Goal: Task Accomplishment & Management: Use online tool/utility

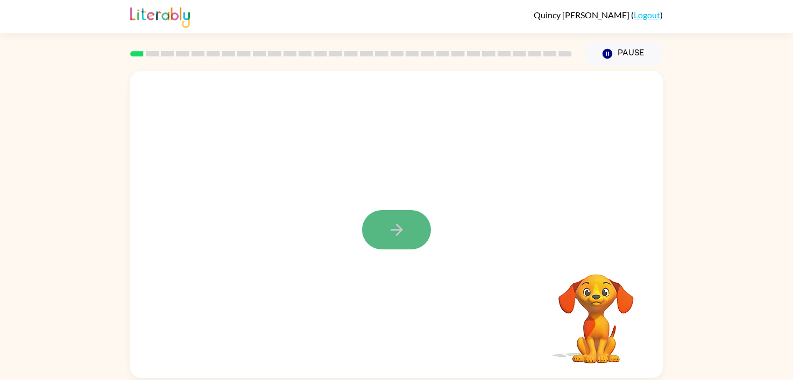
click at [402, 227] on icon "button" at bounding box center [396, 229] width 19 height 19
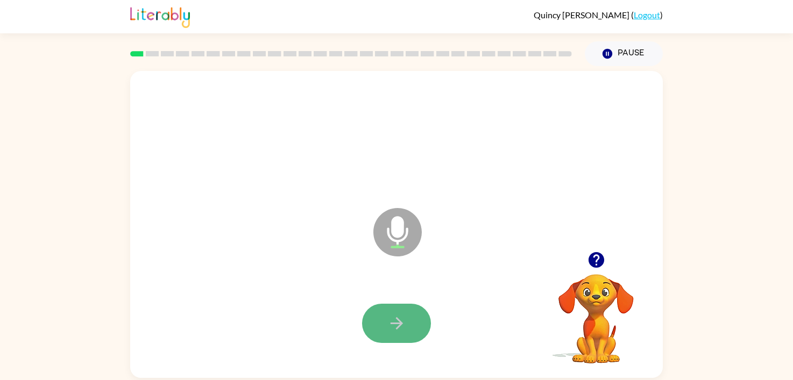
click at [391, 322] on icon "button" at bounding box center [396, 323] width 19 height 19
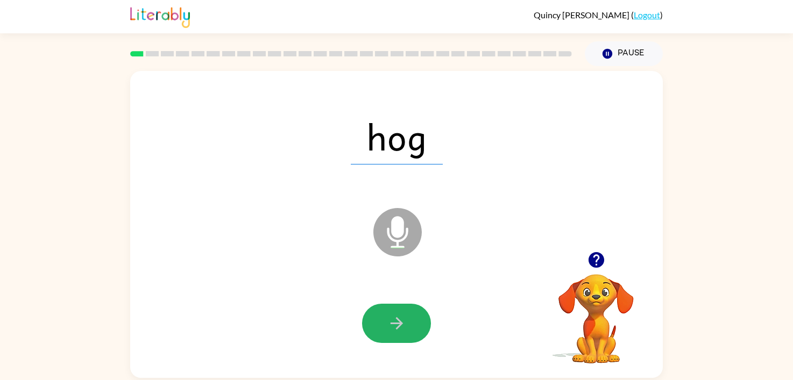
click at [391, 322] on icon "button" at bounding box center [396, 323] width 19 height 19
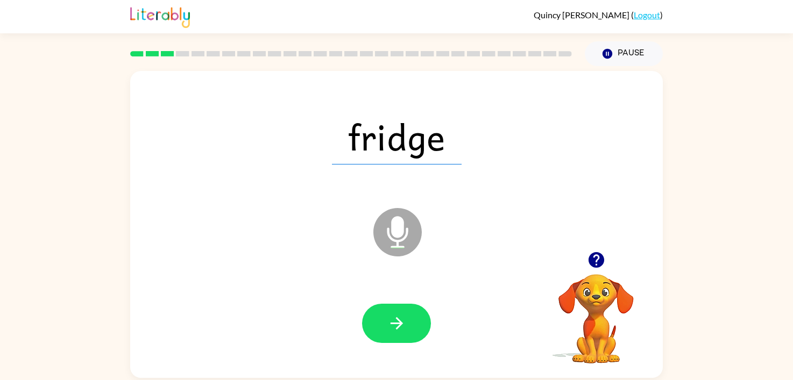
click at [391, 322] on icon "button" at bounding box center [396, 323] width 19 height 19
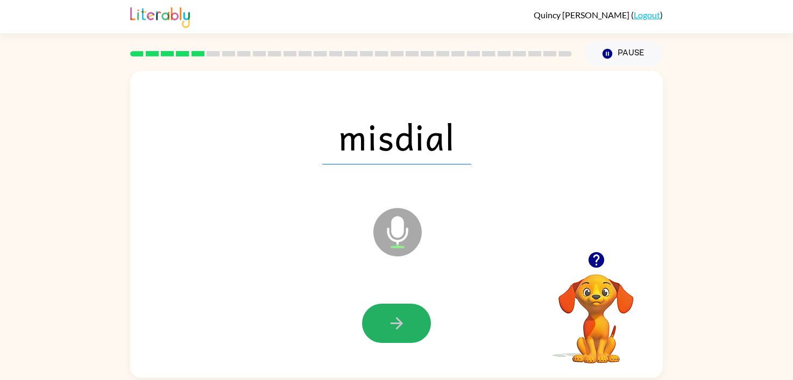
click at [391, 322] on icon "button" at bounding box center [396, 323] width 19 height 19
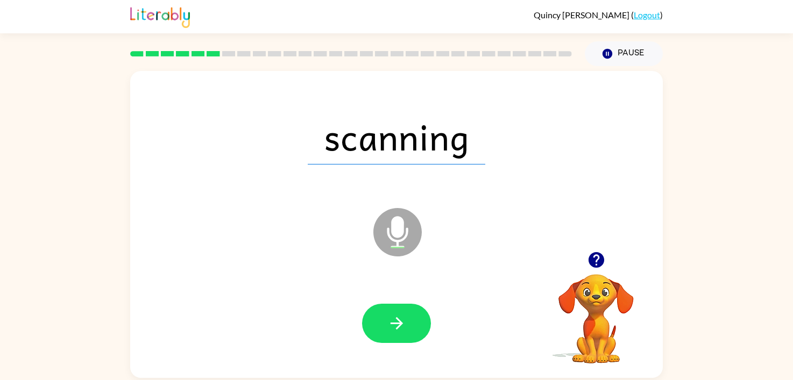
click at [391, 322] on icon "button" at bounding box center [396, 323] width 19 height 19
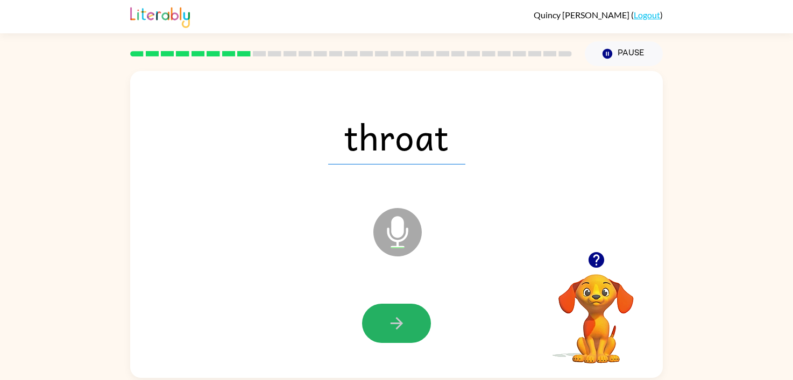
click at [391, 322] on icon "button" at bounding box center [396, 323] width 19 height 19
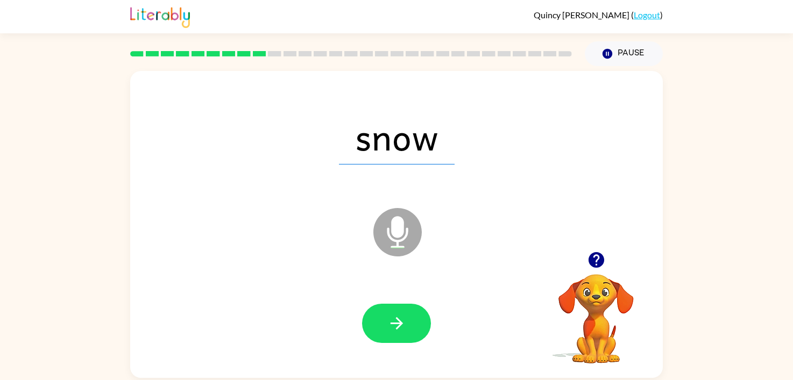
click at [391, 322] on icon "button" at bounding box center [396, 323] width 19 height 19
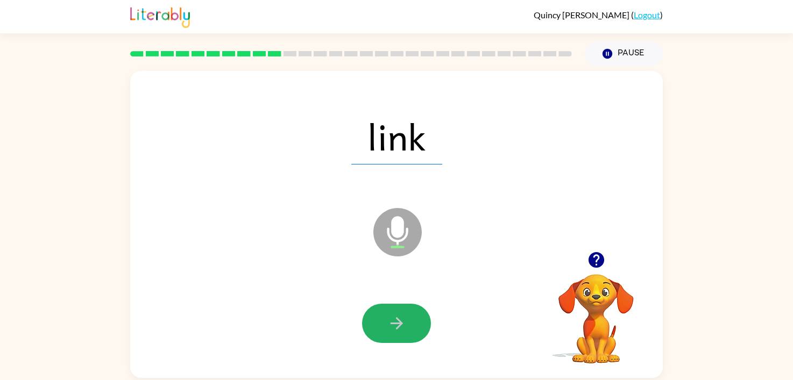
click at [391, 322] on icon "button" at bounding box center [396, 323] width 19 height 19
click at [393, 322] on icon "button" at bounding box center [396, 323] width 19 height 19
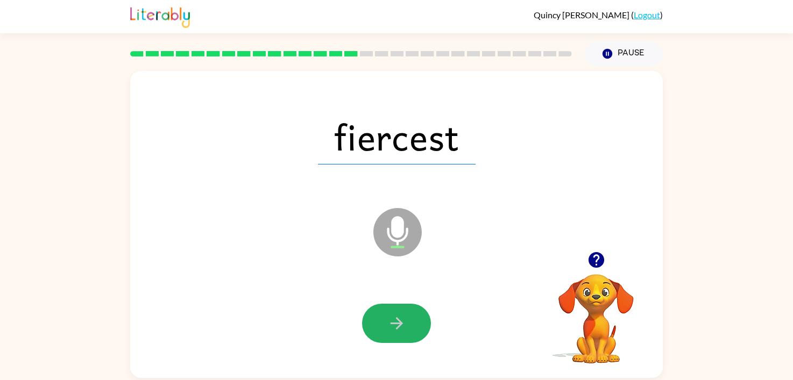
click at [393, 322] on icon "button" at bounding box center [396, 323] width 19 height 19
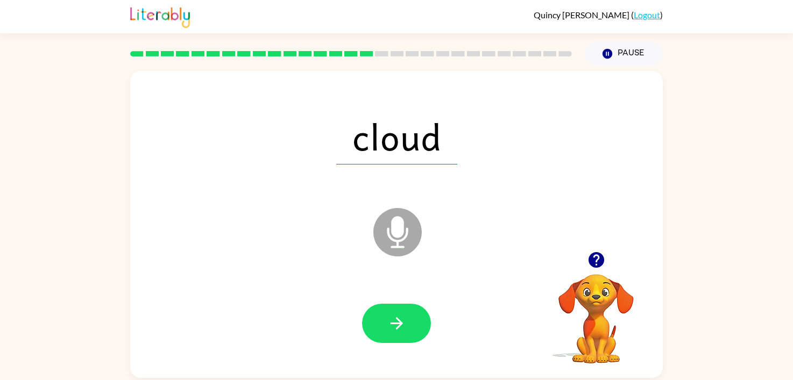
click at [393, 322] on icon "button" at bounding box center [396, 323] width 19 height 19
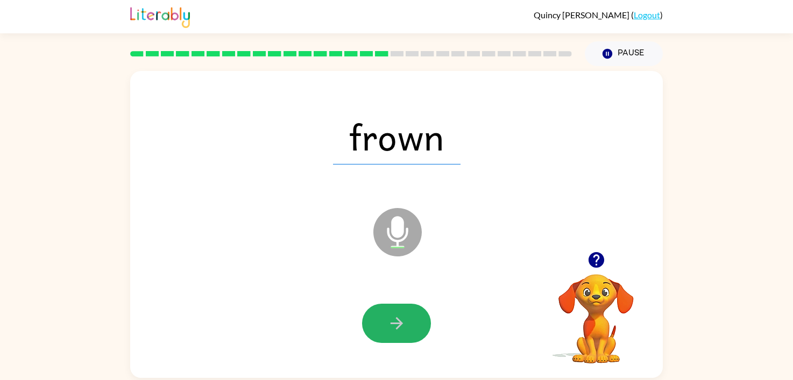
click at [393, 322] on icon "button" at bounding box center [396, 323] width 19 height 19
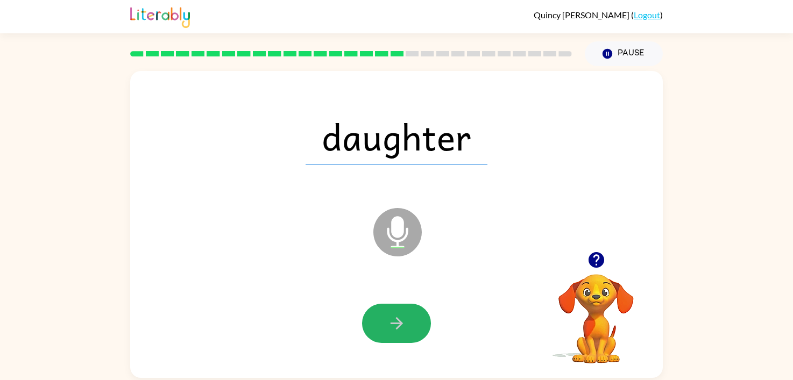
click at [393, 322] on icon "button" at bounding box center [396, 323] width 19 height 19
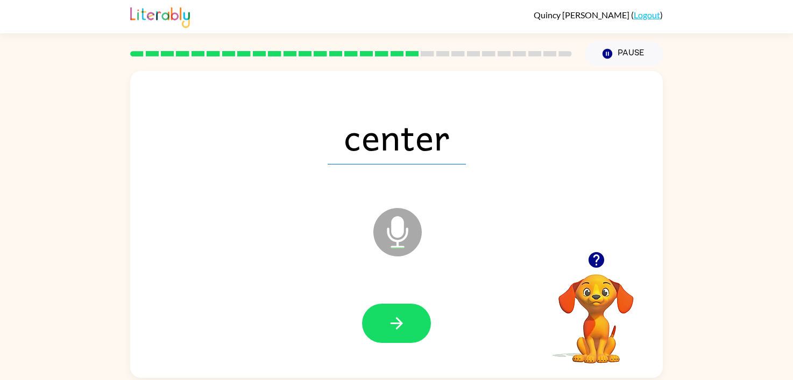
click at [393, 322] on icon "button" at bounding box center [396, 323] width 19 height 19
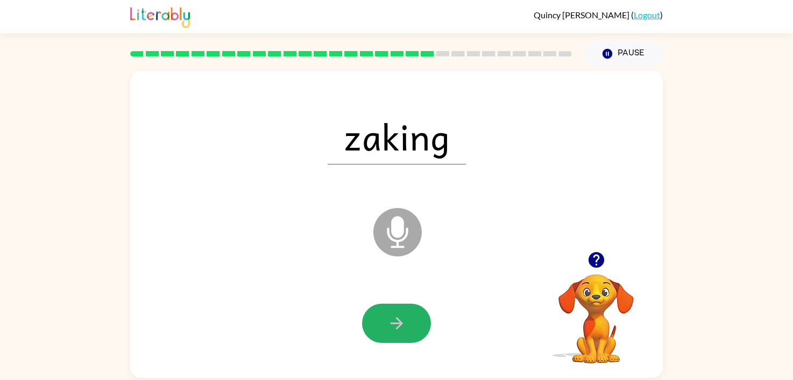
click at [393, 322] on icon "button" at bounding box center [396, 323] width 19 height 19
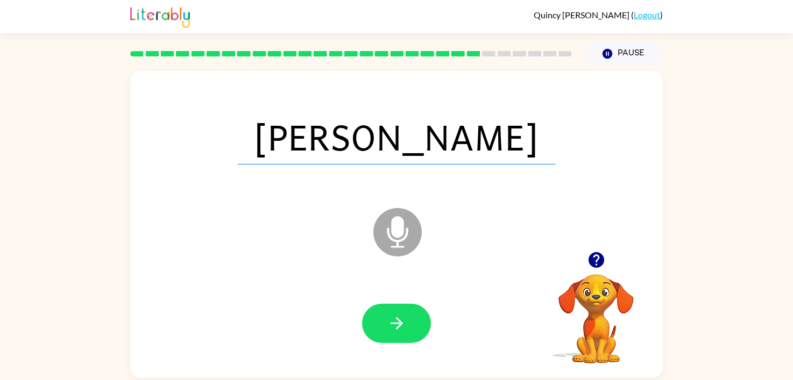
click at [393, 322] on icon "button" at bounding box center [396, 323] width 19 height 19
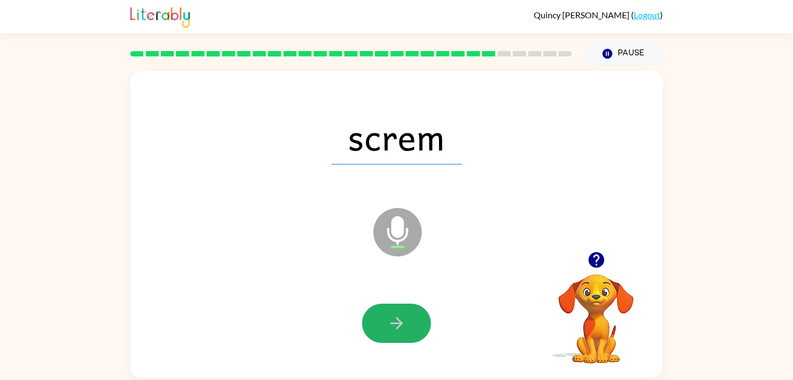
click at [393, 322] on icon "button" at bounding box center [396, 323] width 19 height 19
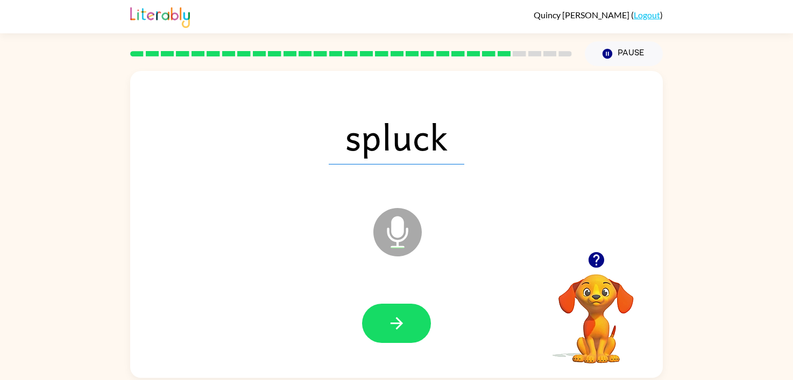
click at [393, 322] on icon "button" at bounding box center [396, 323] width 19 height 19
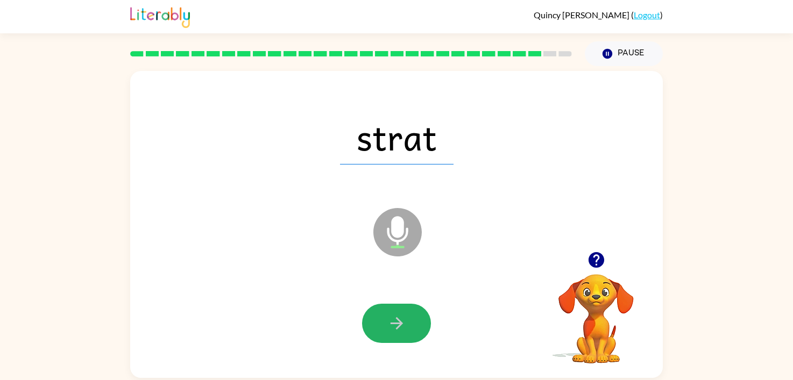
click at [393, 322] on icon "button" at bounding box center [396, 323] width 19 height 19
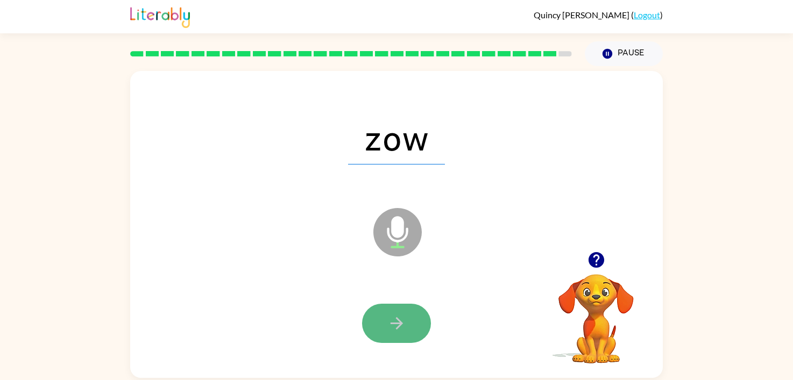
click at [392, 322] on icon "button" at bounding box center [396, 323] width 19 height 19
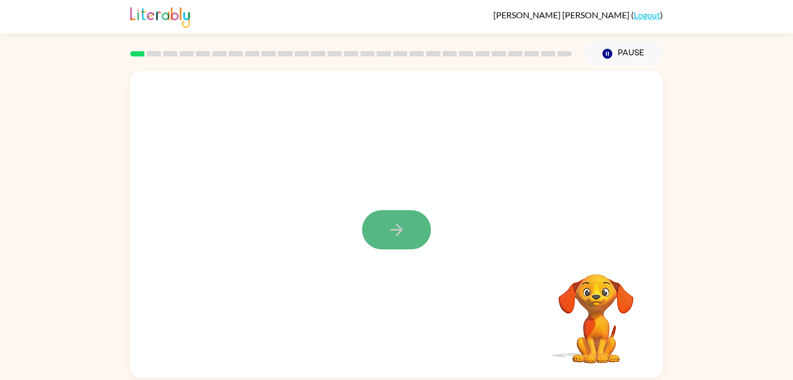
click at [393, 234] on icon "button" at bounding box center [396, 229] width 19 height 19
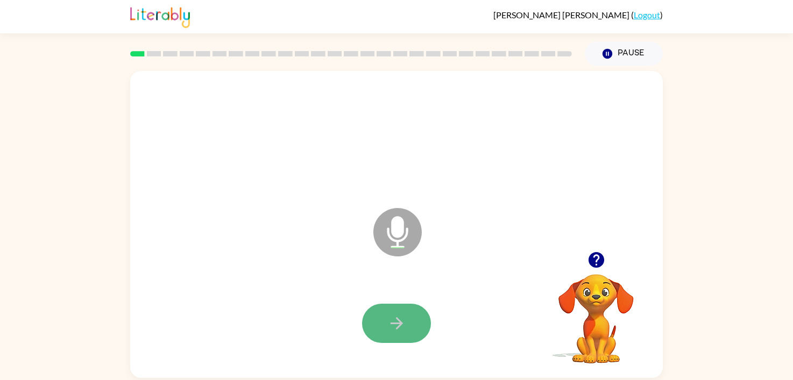
click at [400, 325] on icon "button" at bounding box center [396, 323] width 12 height 12
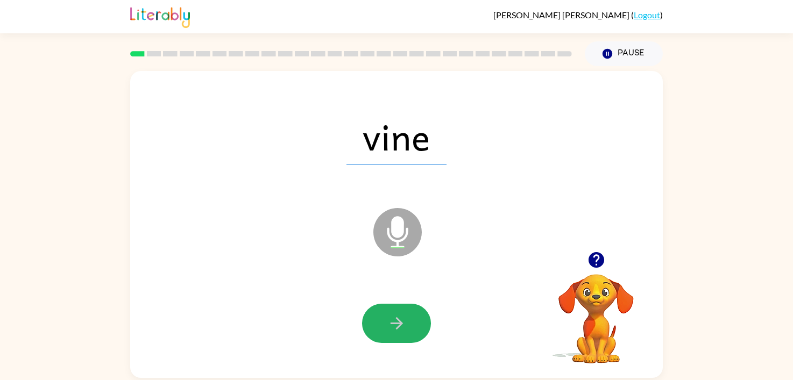
click at [400, 325] on icon "button" at bounding box center [396, 323] width 12 height 12
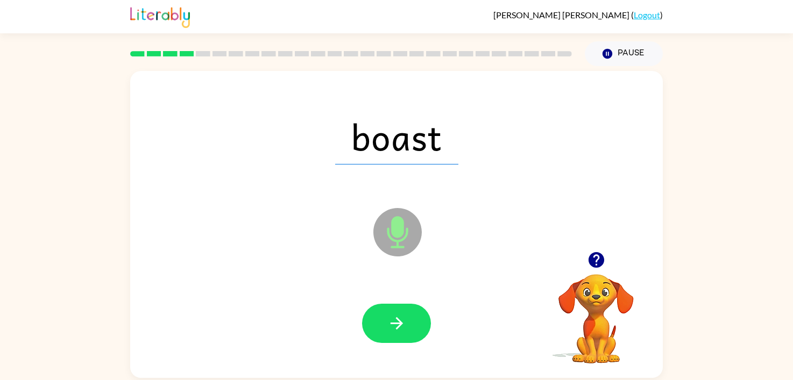
click at [400, 325] on icon "button" at bounding box center [396, 323] width 12 height 12
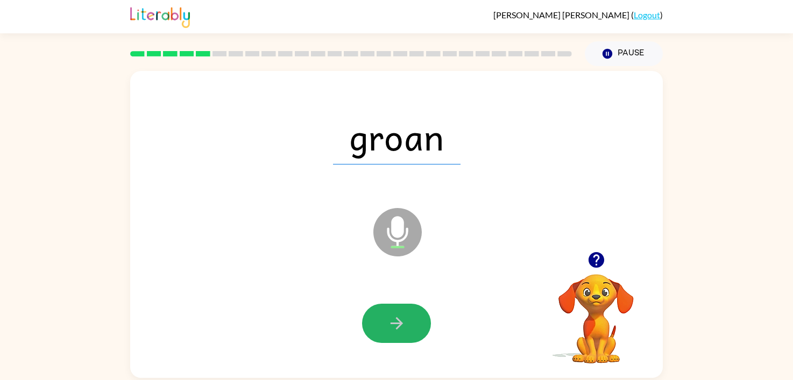
click at [400, 325] on icon "button" at bounding box center [396, 323] width 12 height 12
click at [400, 326] on icon "button" at bounding box center [396, 323] width 19 height 19
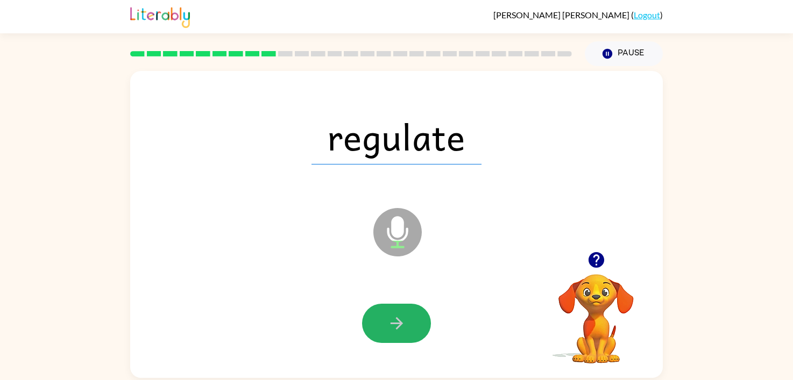
click at [400, 326] on icon "button" at bounding box center [396, 323] width 19 height 19
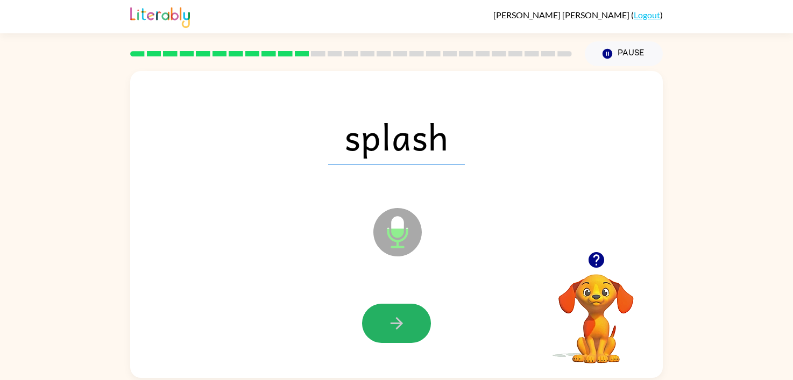
click at [400, 326] on icon "button" at bounding box center [396, 323] width 19 height 19
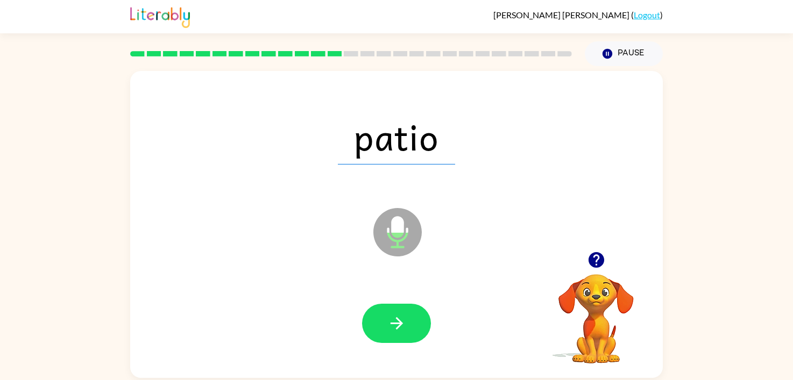
click at [400, 326] on icon "button" at bounding box center [396, 323] width 19 height 19
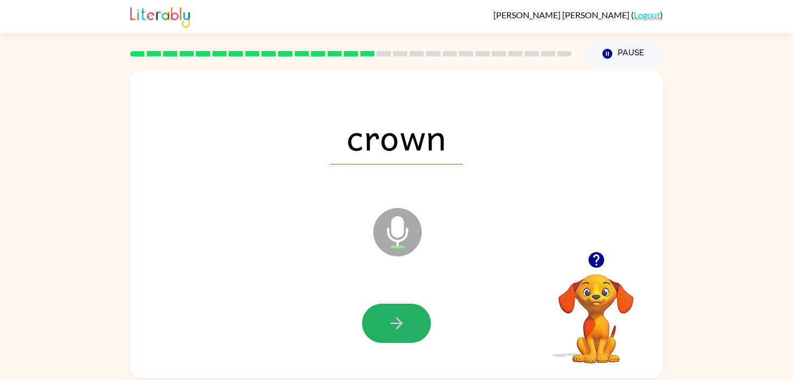
click at [400, 326] on icon "button" at bounding box center [396, 323] width 19 height 19
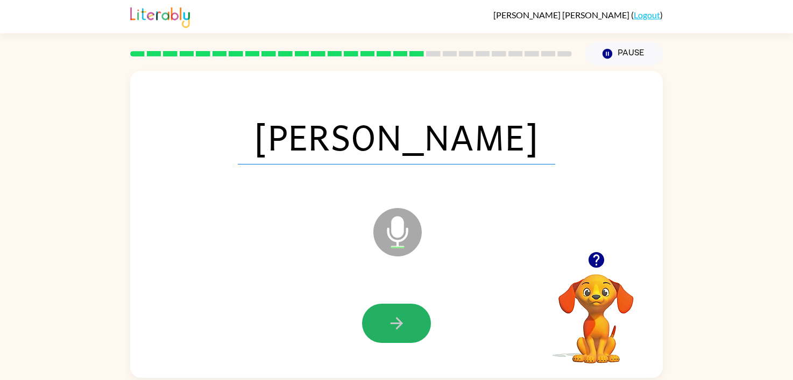
click at [400, 326] on icon "button" at bounding box center [396, 323] width 19 height 19
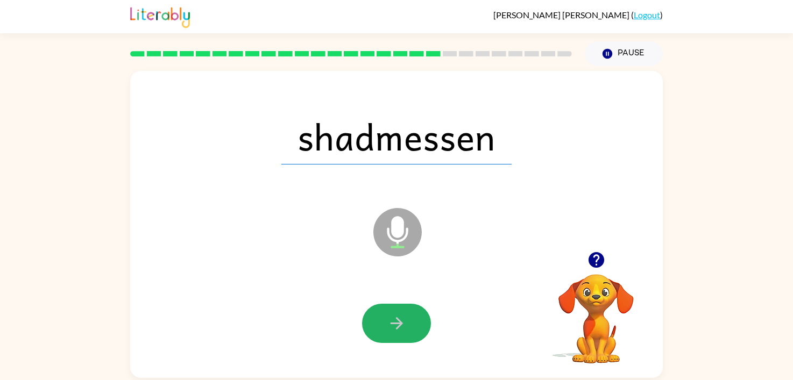
click at [400, 326] on icon "button" at bounding box center [396, 323] width 19 height 19
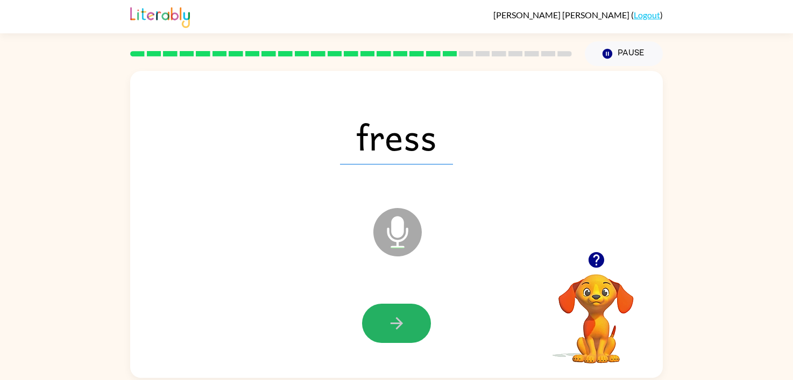
click at [400, 326] on icon "button" at bounding box center [396, 323] width 19 height 19
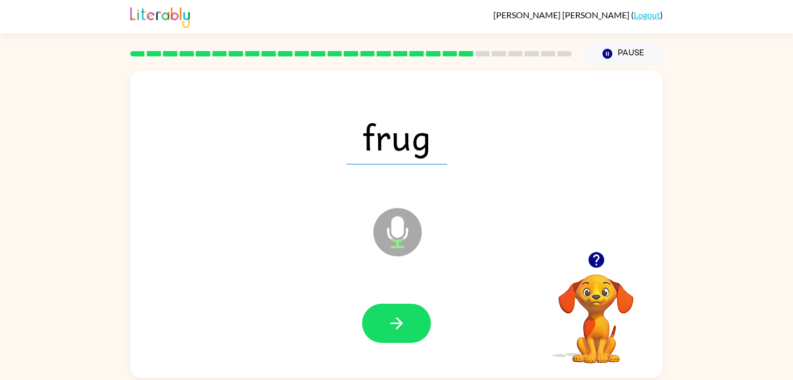
click at [400, 326] on icon "button" at bounding box center [396, 323] width 19 height 19
click at [400, 329] on icon "button" at bounding box center [396, 323] width 19 height 19
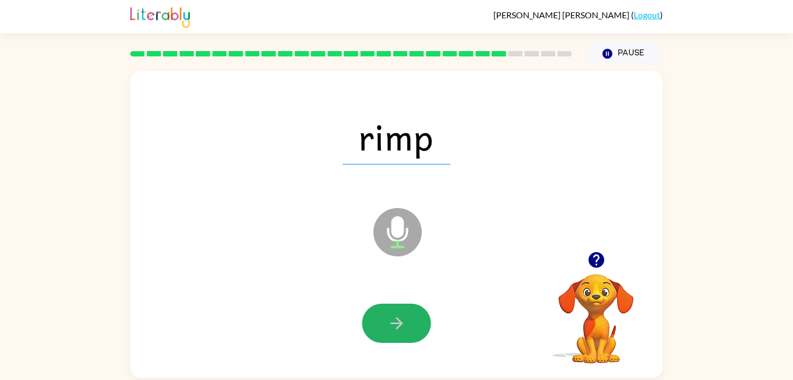
click at [400, 329] on icon "button" at bounding box center [396, 323] width 19 height 19
drag, startPoint x: 400, startPoint y: 329, endPoint x: 400, endPoint y: 339, distance: 10.2
click at [400, 338] on button "button" at bounding box center [396, 323] width 69 height 39
click at [400, 339] on button "button" at bounding box center [396, 323] width 69 height 39
